Goal: Navigation & Orientation: Find specific page/section

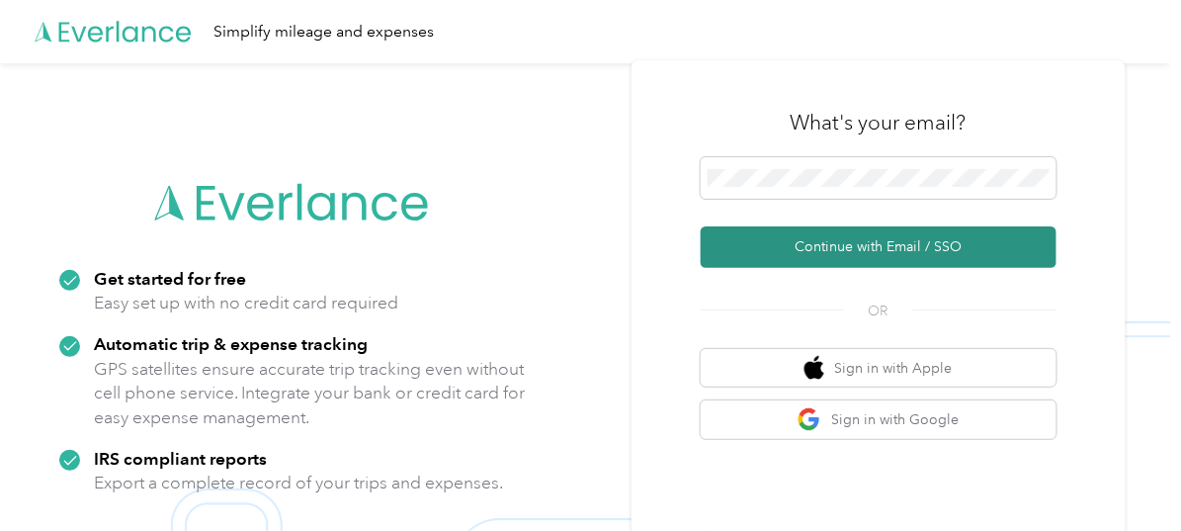
click at [921, 244] on button "Continue with Email / SSO" at bounding box center [879, 247] width 356 height 42
click at [897, 243] on button "Continue with Email / SSO" at bounding box center [879, 247] width 356 height 42
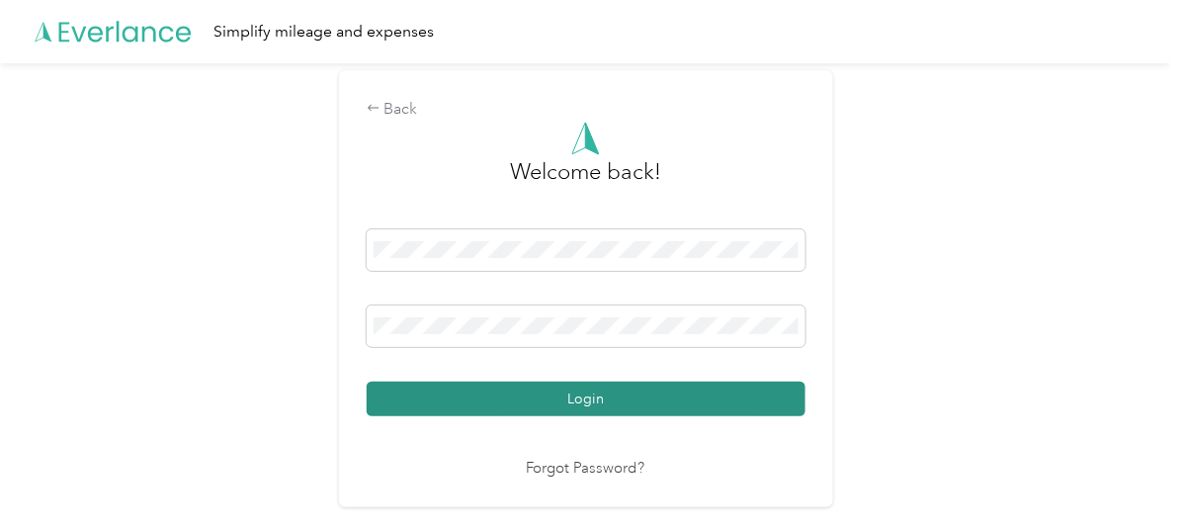
click at [598, 391] on button "Login" at bounding box center [586, 399] width 439 height 35
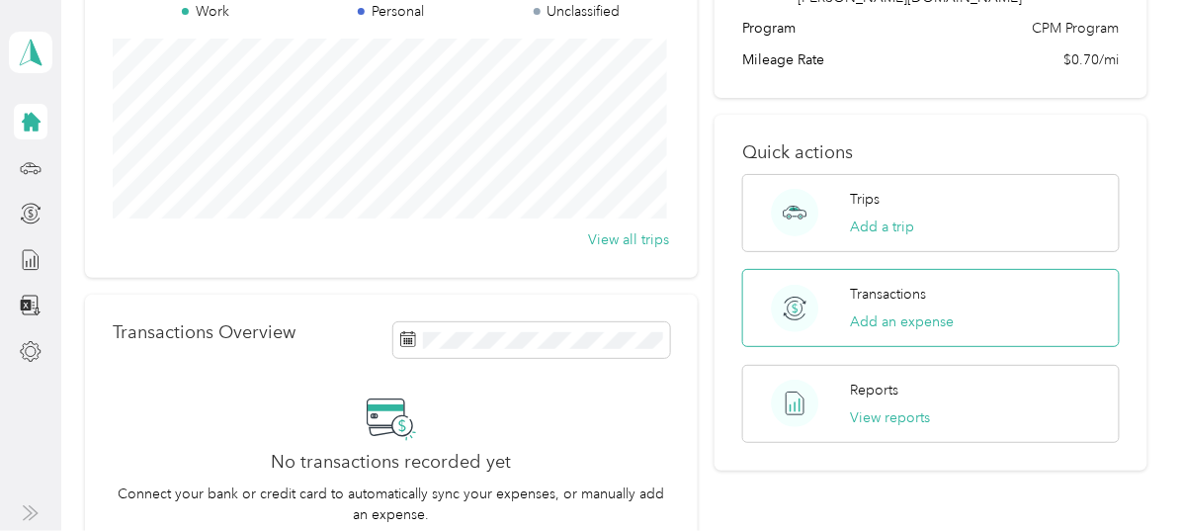
scroll to position [359, 0]
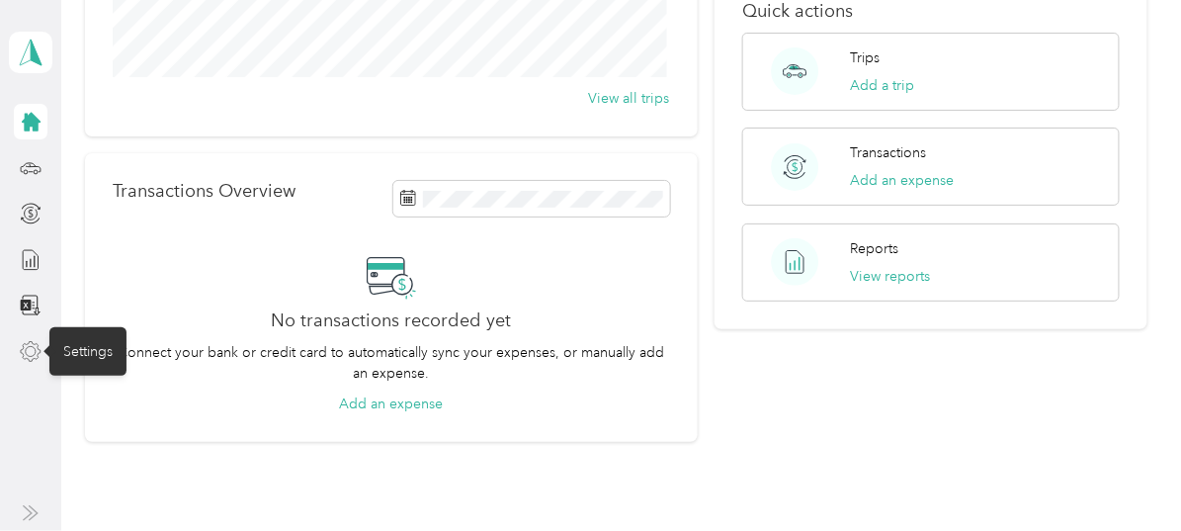
click at [25, 346] on icon at bounding box center [31, 352] width 22 height 22
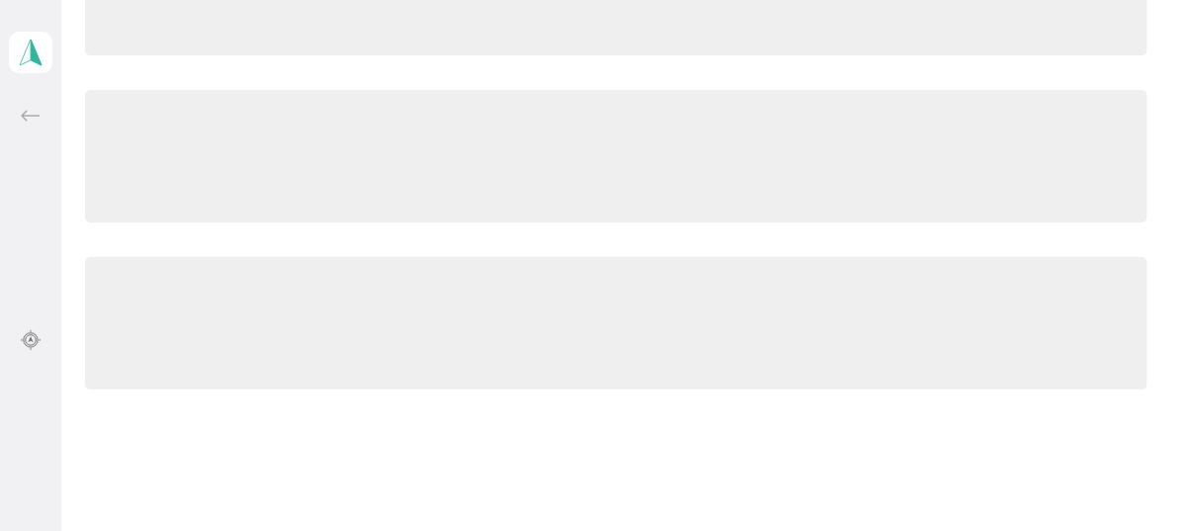
scroll to position [359, 0]
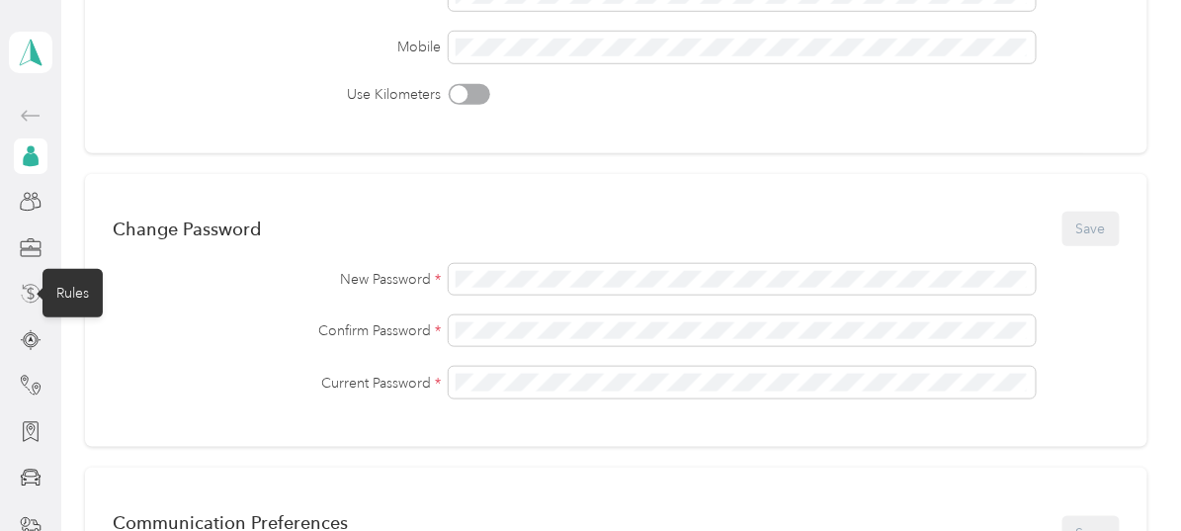
click at [27, 292] on icon at bounding box center [30, 293] width 7 height 13
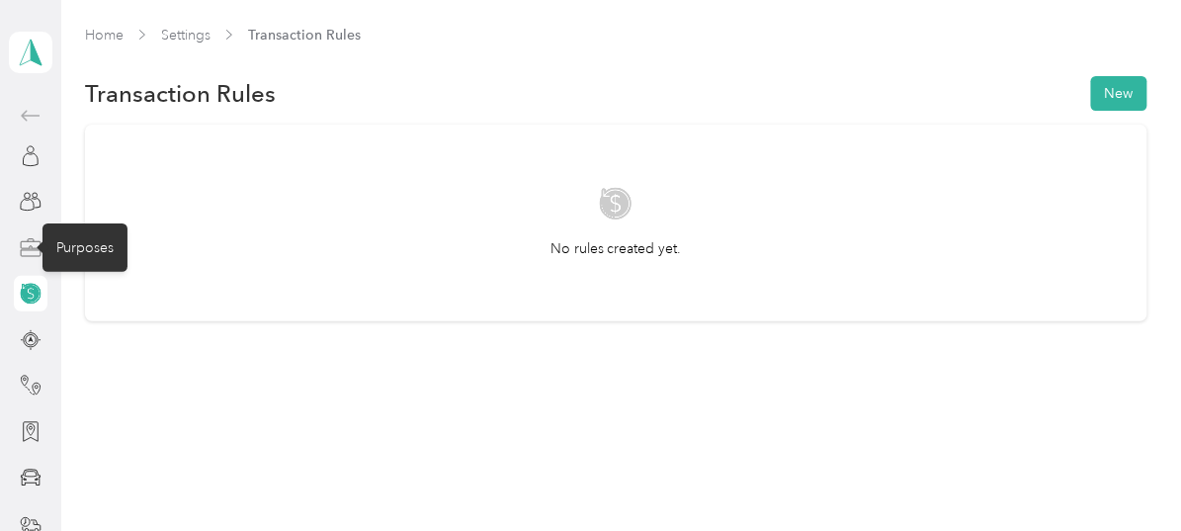
click at [23, 243] on icon at bounding box center [31, 248] width 22 height 22
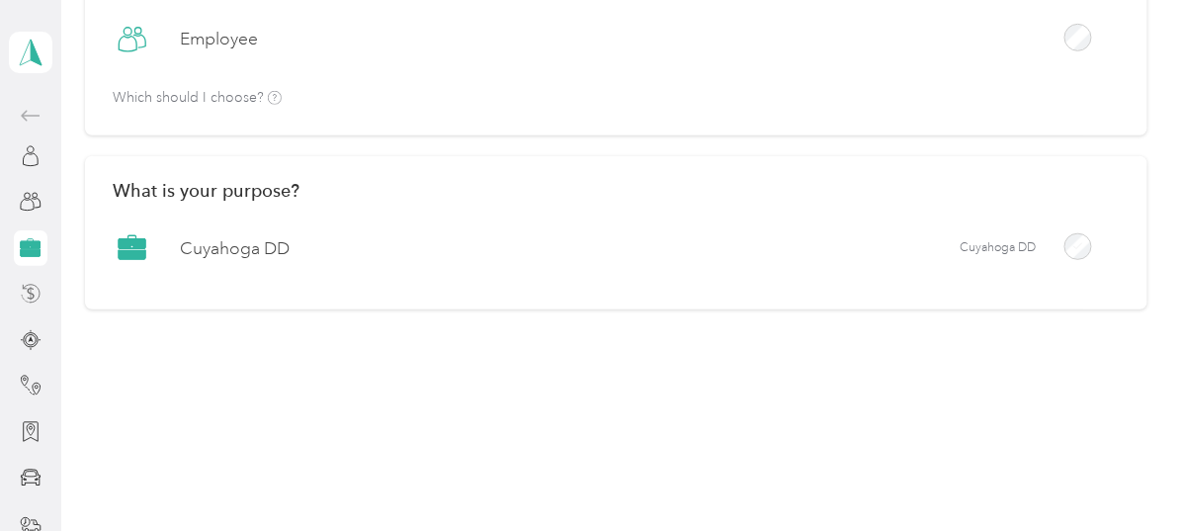
scroll to position [262, 0]
click at [29, 195] on icon at bounding box center [31, 202] width 22 height 22
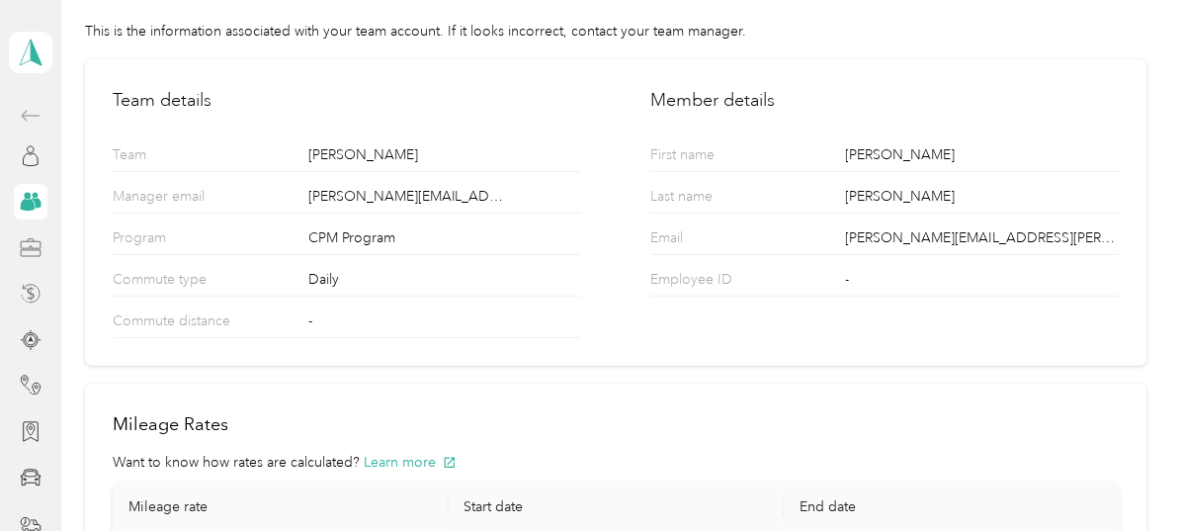
scroll to position [83, 0]
click at [22, 155] on icon at bounding box center [31, 156] width 22 height 22
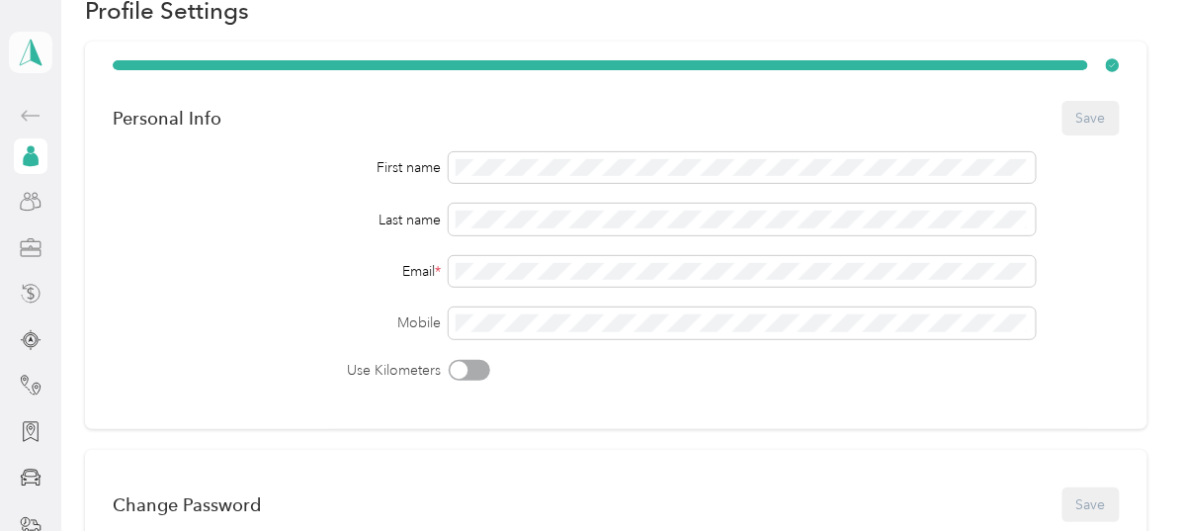
click at [23, 43] on icon at bounding box center [31, 53] width 30 height 28
